Goal: Go to known website: Go to known website

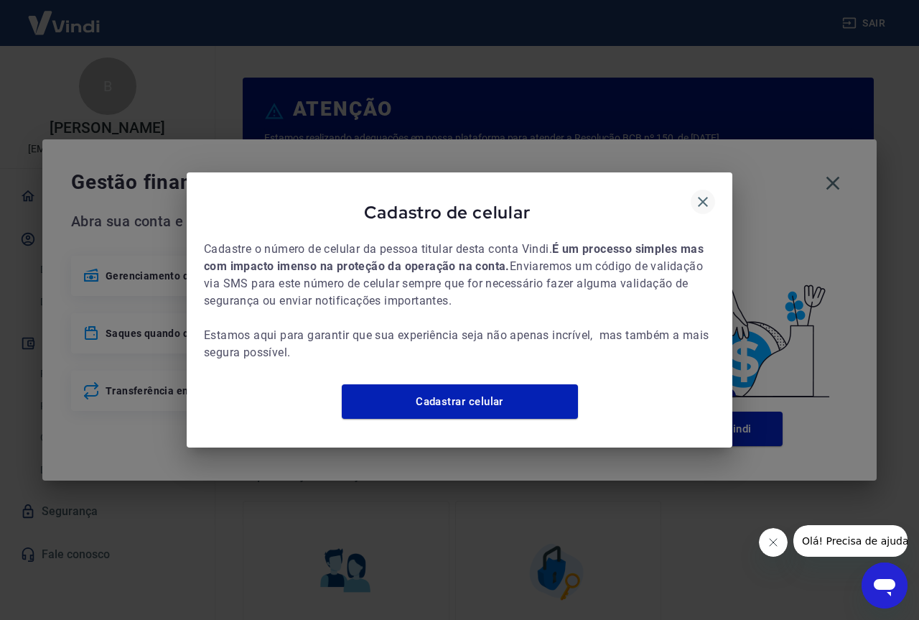
click at [699, 203] on button "button" at bounding box center [703, 202] width 24 height 24
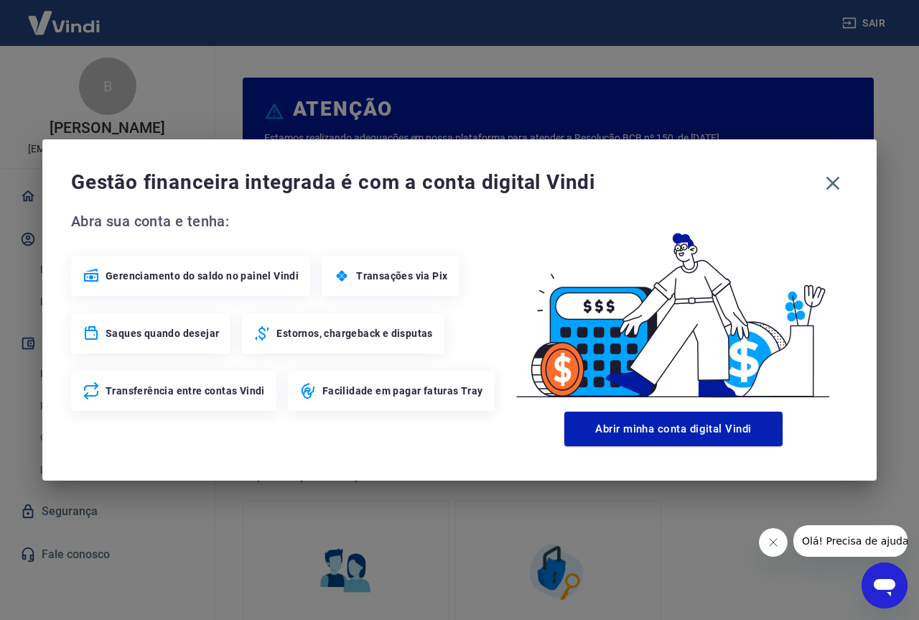
drag, startPoint x: 854, startPoint y: 184, endPoint x: 846, endPoint y: 178, distance: 9.8
click at [854, 183] on div "Gestão financeira integrada é com a conta digital Vindi Abra sua conta e tenha:…" at bounding box center [459, 309] width 834 height 341
click at [846, 178] on button "button" at bounding box center [833, 183] width 30 height 30
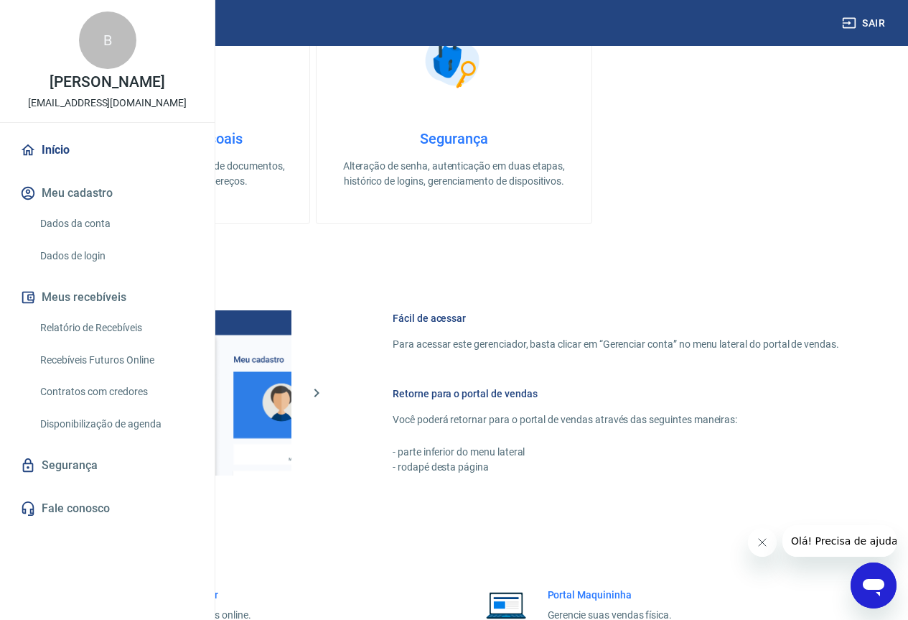
scroll to position [707, 0]
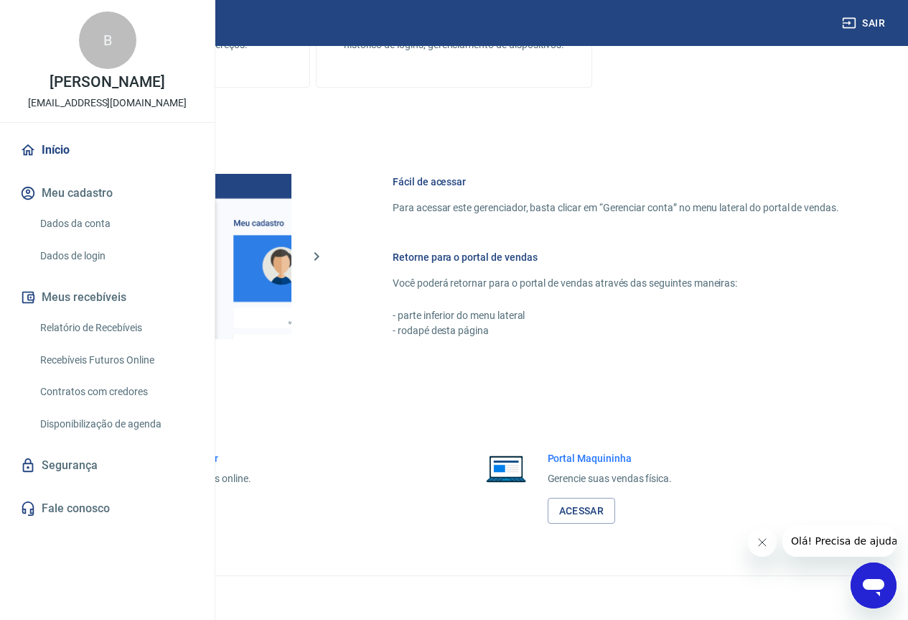
click at [192, 507] on link "Acessar" at bounding box center [157, 510] width 68 height 27
